Goal: Information Seeking & Learning: Learn about a topic

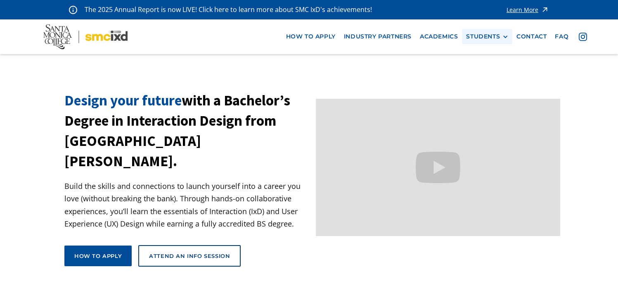
click at [500, 38] on div "STUDENTS" at bounding box center [483, 36] width 34 height 7
click at [498, 69] on link "Current Students" at bounding box center [503, 66] width 74 height 15
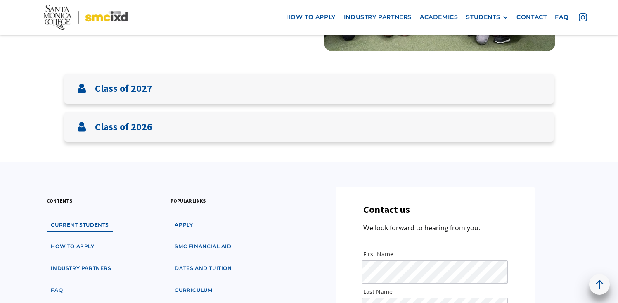
scroll to position [172, 0]
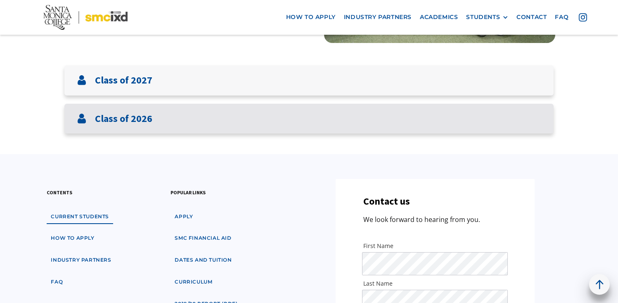
click at [491, 106] on div "Class of 2026" at bounding box center [308, 119] width 489 height 30
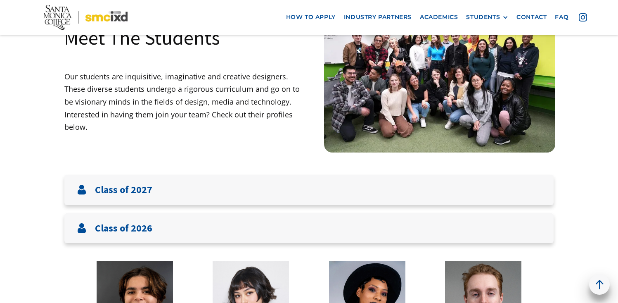
scroll to position [0, 0]
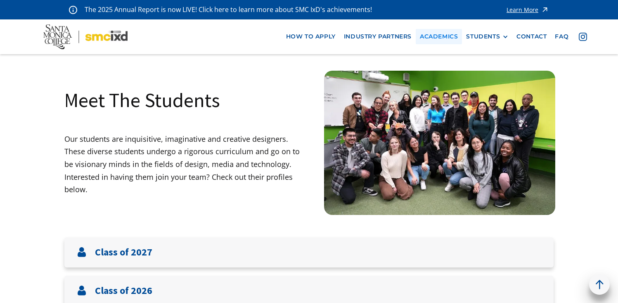
click at [451, 29] on link "Academics" at bounding box center [439, 36] width 46 height 15
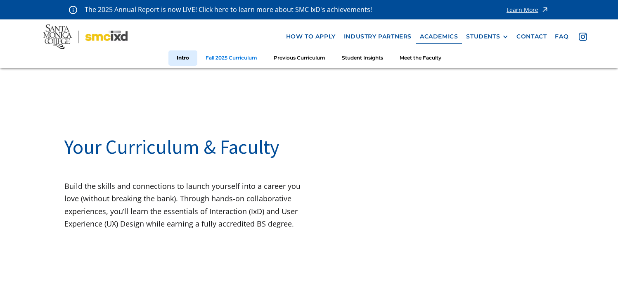
click at [252, 58] on link "Fall 2025 Curriculum" at bounding box center [231, 57] width 68 height 15
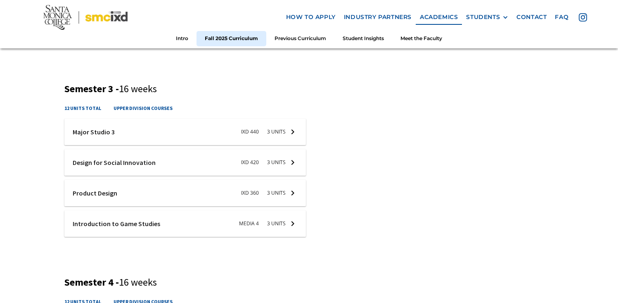
scroll to position [707, 0]
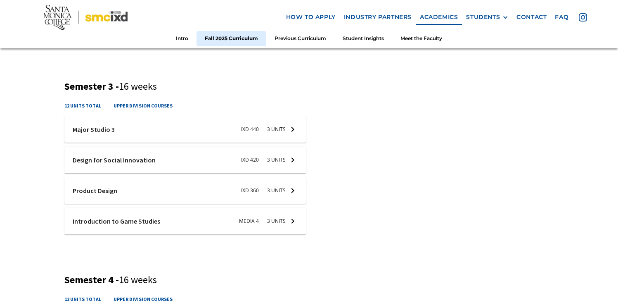
click at [286, 145] on div "ixd-440-studio-3 Major Studio 3 IXD 440 3 units course description Students des…" at bounding box center [185, 175] width 242 height 118
click at [283, 154] on div at bounding box center [185, 160] width 242 height 26
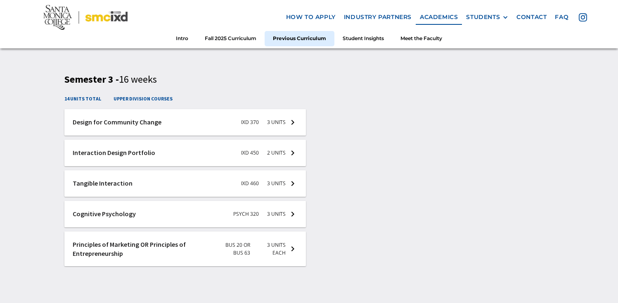
scroll to position [1653, 0]
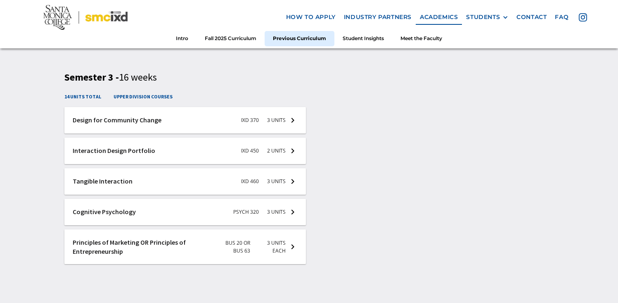
click at [242, 109] on div at bounding box center [185, 120] width 242 height 26
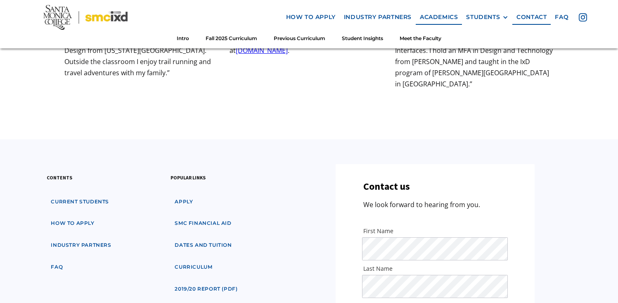
scroll to position [2885, 0]
